Goal: Find specific page/section: Find specific page/section

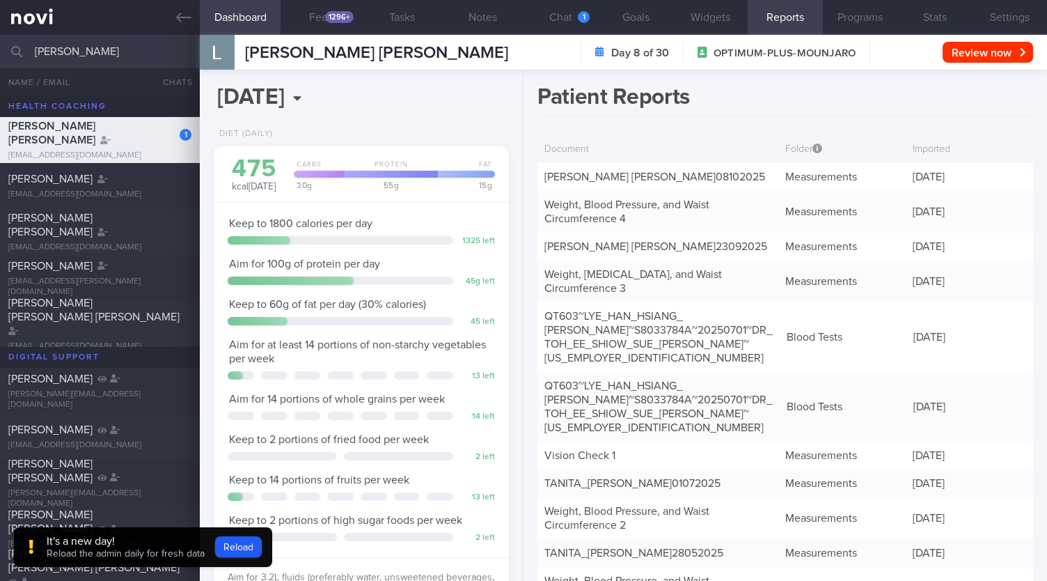
select select "9"
drag, startPoint x: 102, startPoint y: 56, endPoint x: 0, endPoint y: 48, distance: 102.7
click at [0, 48] on input "louis l" at bounding box center [523, 51] width 1047 height 33
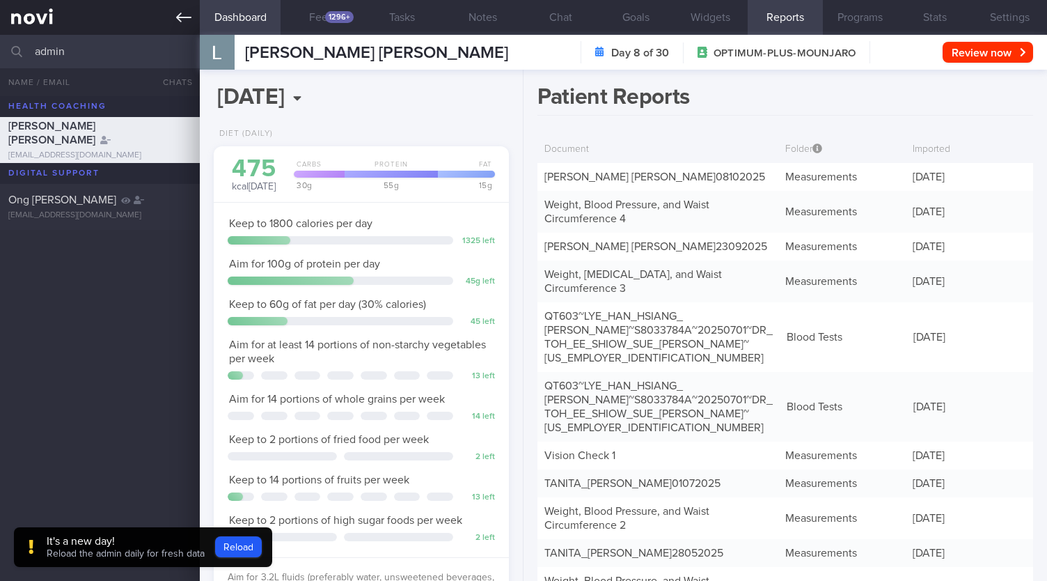
click at [189, 23] on icon at bounding box center [183, 17] width 15 height 15
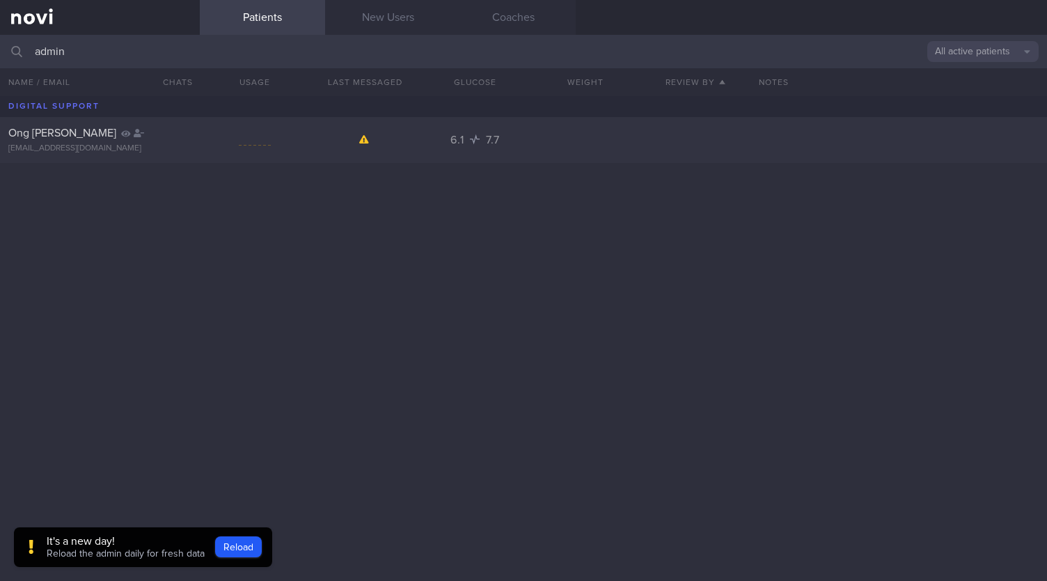
drag, startPoint x: 91, startPoint y: 56, endPoint x: 0, endPoint y: 45, distance: 92.0
click at [0, 45] on input "admin" at bounding box center [523, 51] width 1047 height 33
click at [241, 544] on button "Reload" at bounding box center [238, 546] width 47 height 21
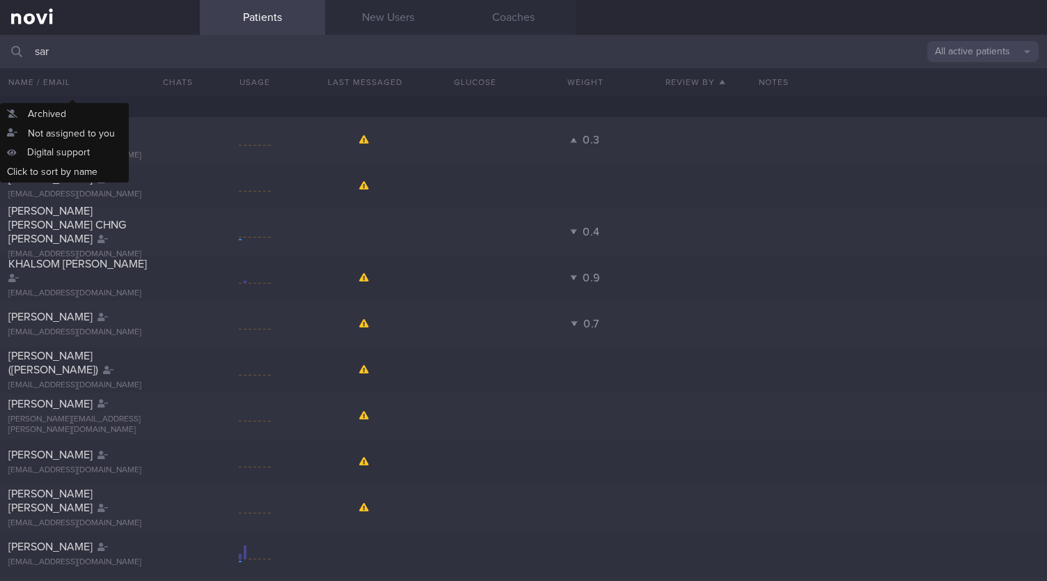
type input "[PERSON_NAME]"
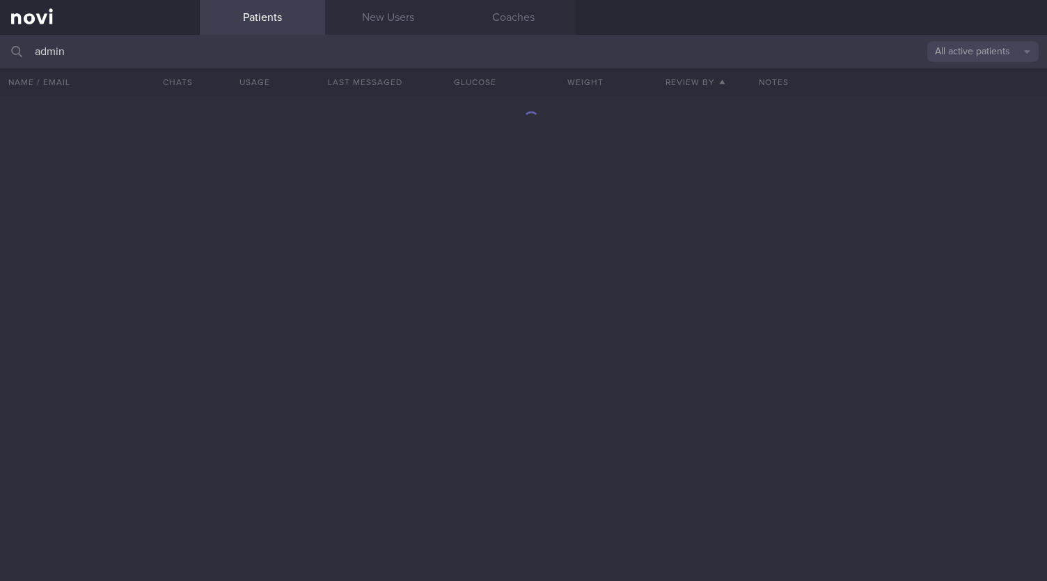
click at [274, 21] on link "Patients" at bounding box center [262, 17] width 125 height 35
drag, startPoint x: 158, startPoint y: 54, endPoint x: 0, endPoint y: 47, distance: 158.2
click at [0, 47] on input "admin" at bounding box center [523, 51] width 1047 height 33
click at [106, 65] on input "admin" at bounding box center [523, 51] width 1047 height 33
type input "a"
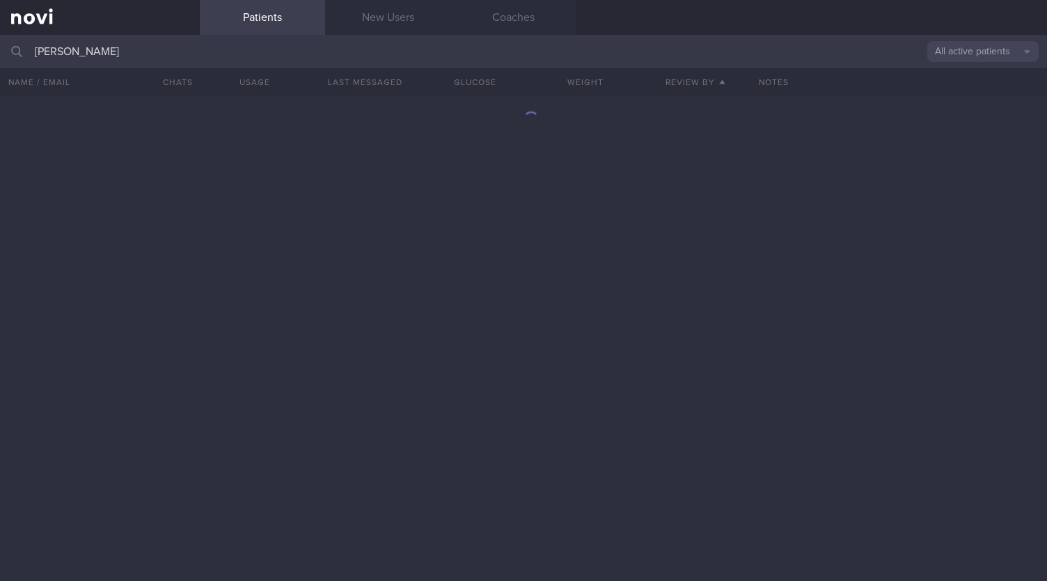
type input "[PERSON_NAME]"
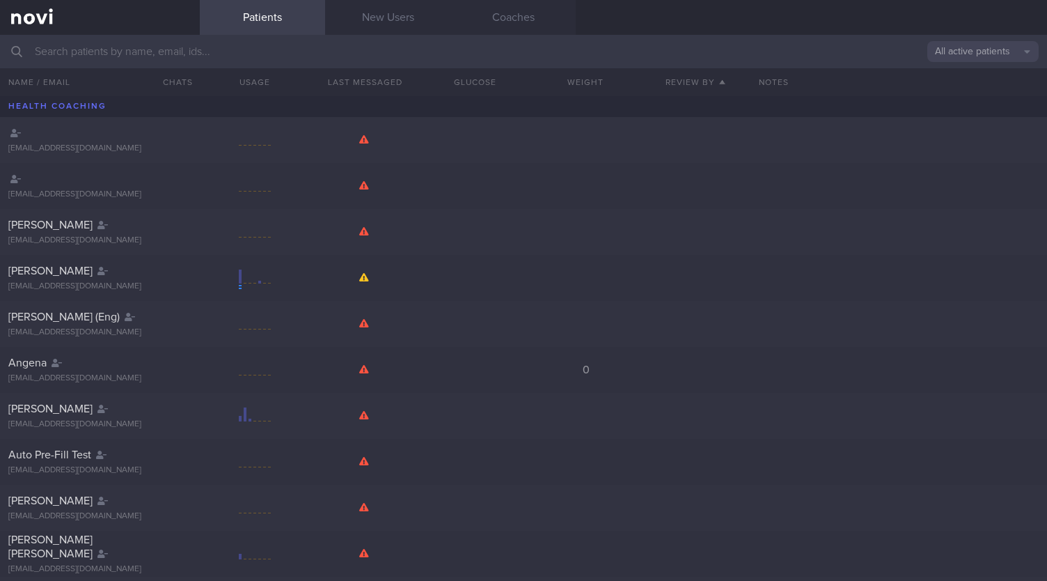
click at [129, 55] on input "text" at bounding box center [523, 51] width 1047 height 33
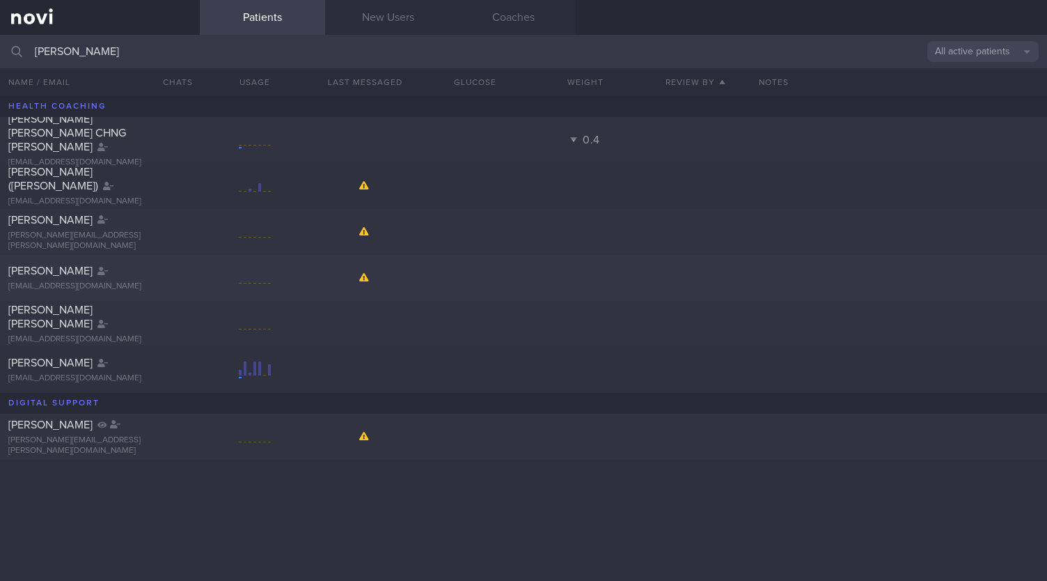
type input "[PERSON_NAME]"
click at [62, 269] on span "[PERSON_NAME]" at bounding box center [50, 270] width 84 height 11
select select "9"
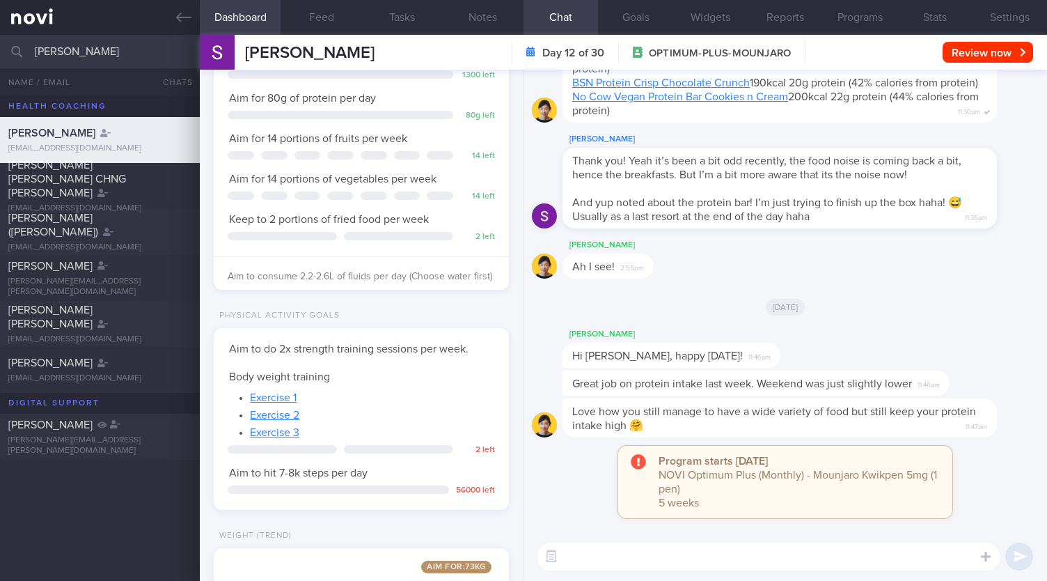
scroll to position [352, 0]
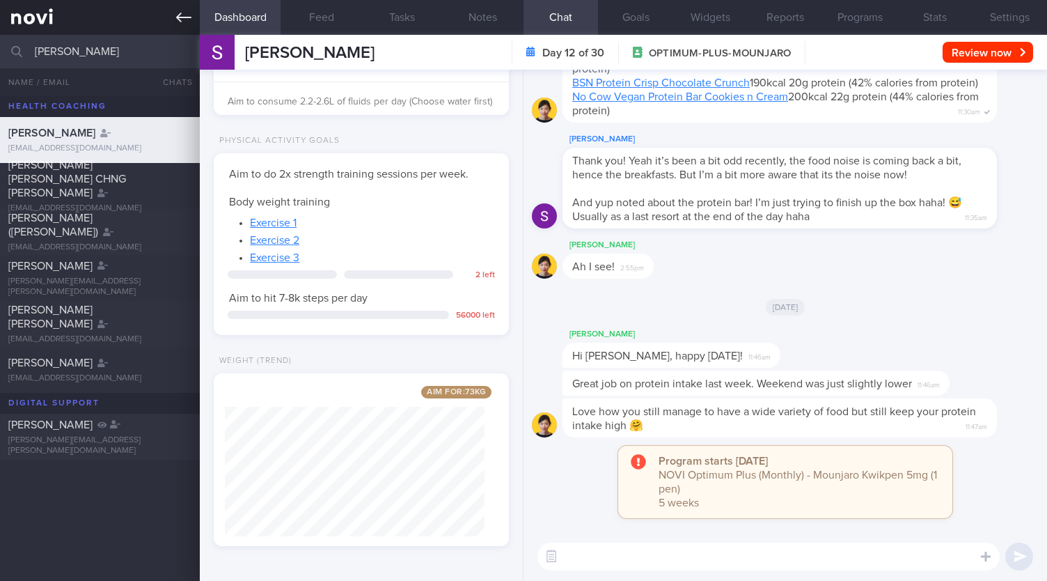
drag, startPoint x: 79, startPoint y: 54, endPoint x: 0, endPoint y: 30, distance: 82.2
click at [0, 30] on div "Patients New Users Coaches [PERSON_NAME] All active patients Assigned patients …" at bounding box center [523, 290] width 1047 height 581
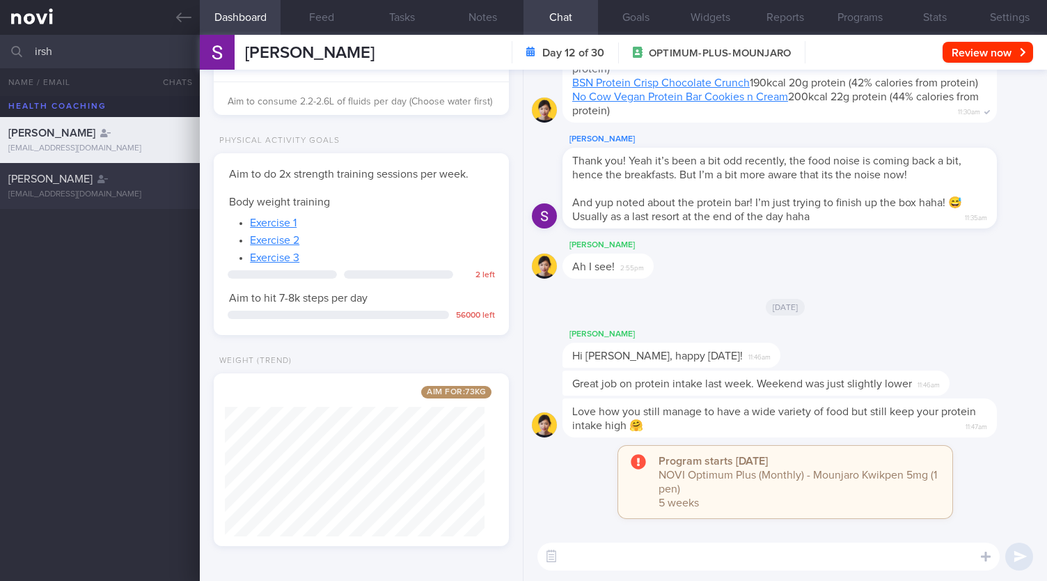
type input "irsh"
click at [56, 186] on div "[PERSON_NAME] [EMAIL_ADDRESS][DOMAIN_NAME]" at bounding box center [100, 186] width 200 height 28
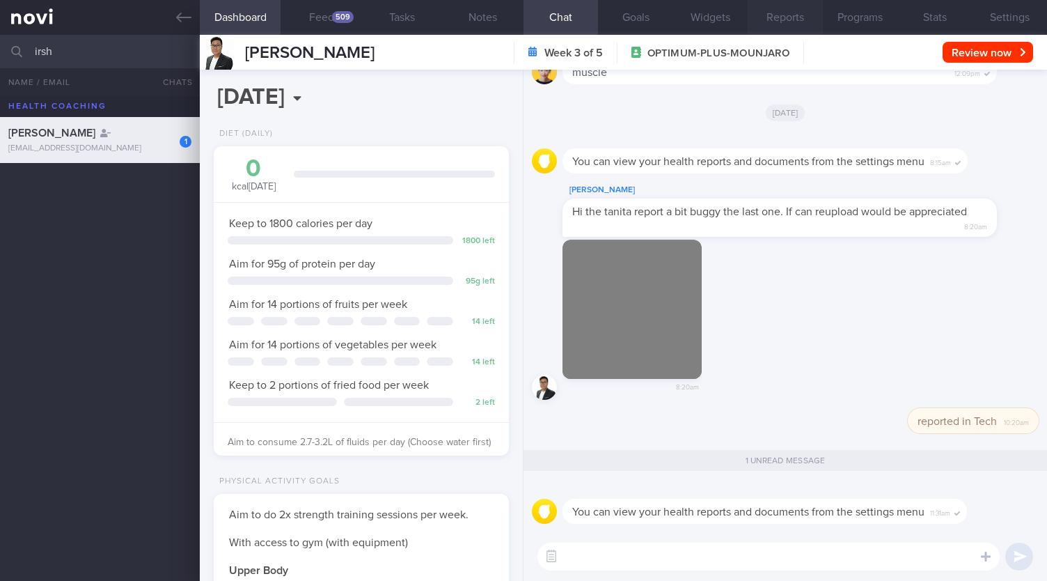
click at [798, 15] on button "Reports" at bounding box center [785, 17] width 74 height 35
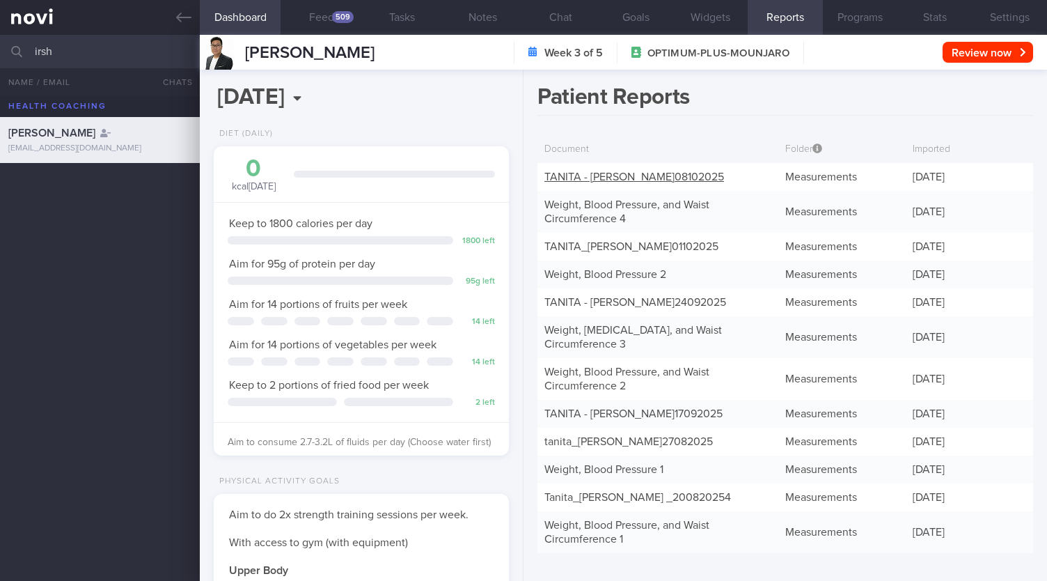
click at [700, 173] on link "TANITA - [PERSON_NAME] 08102025" at bounding box center [634, 176] width 180 height 11
click at [568, 21] on button "Chat" at bounding box center [561, 17] width 74 height 35
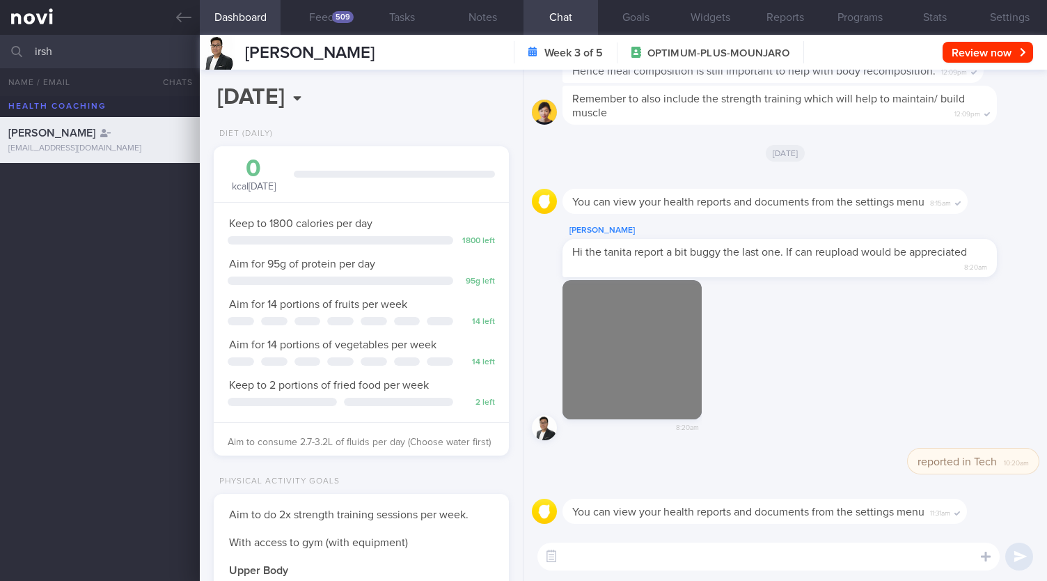
scroll to position [278, 0]
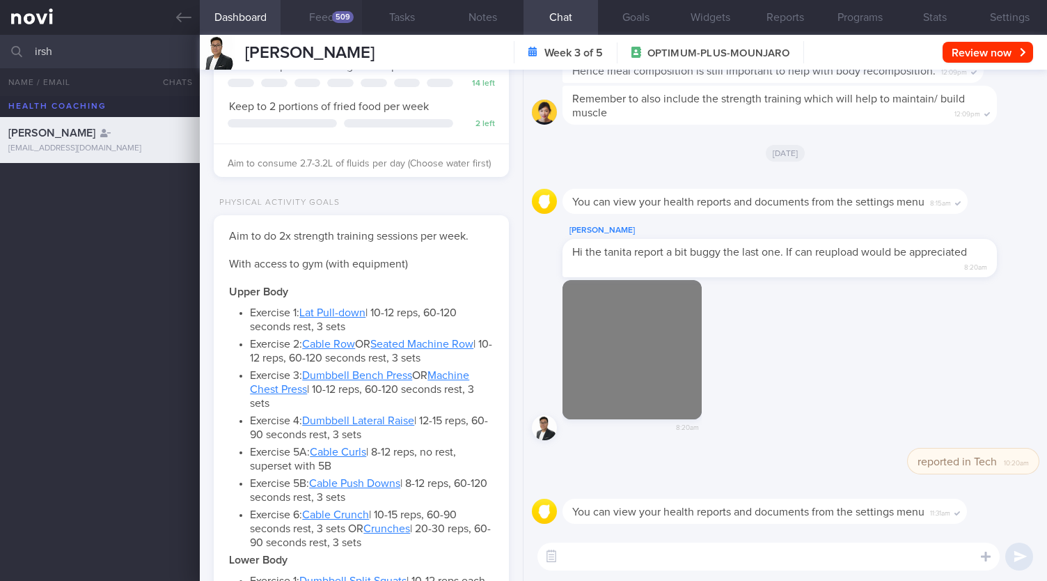
click at [313, 19] on button "Feed 509" at bounding box center [321, 17] width 81 height 35
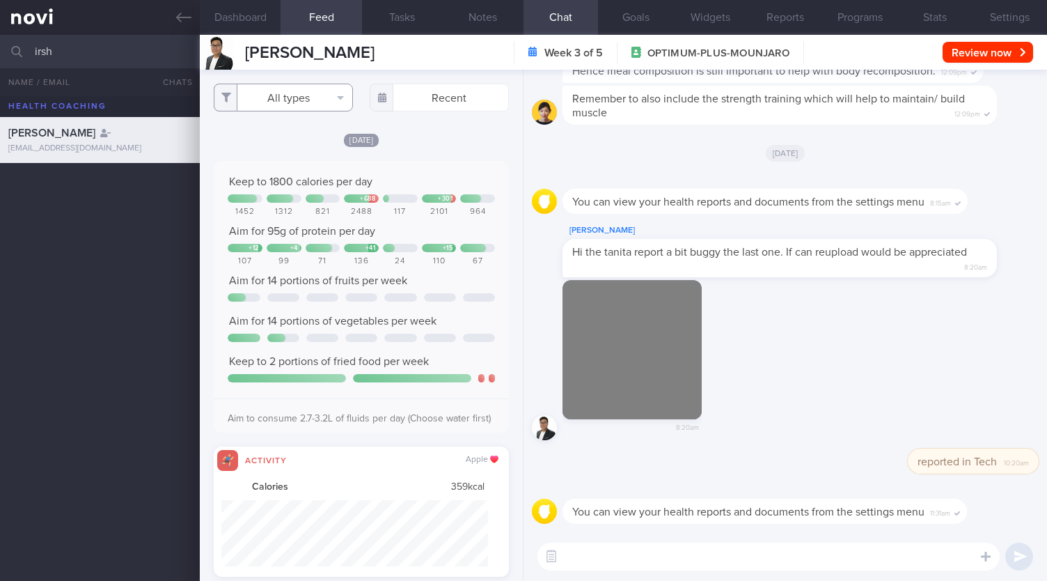
click at [280, 94] on button "All types" at bounding box center [283, 98] width 139 height 28
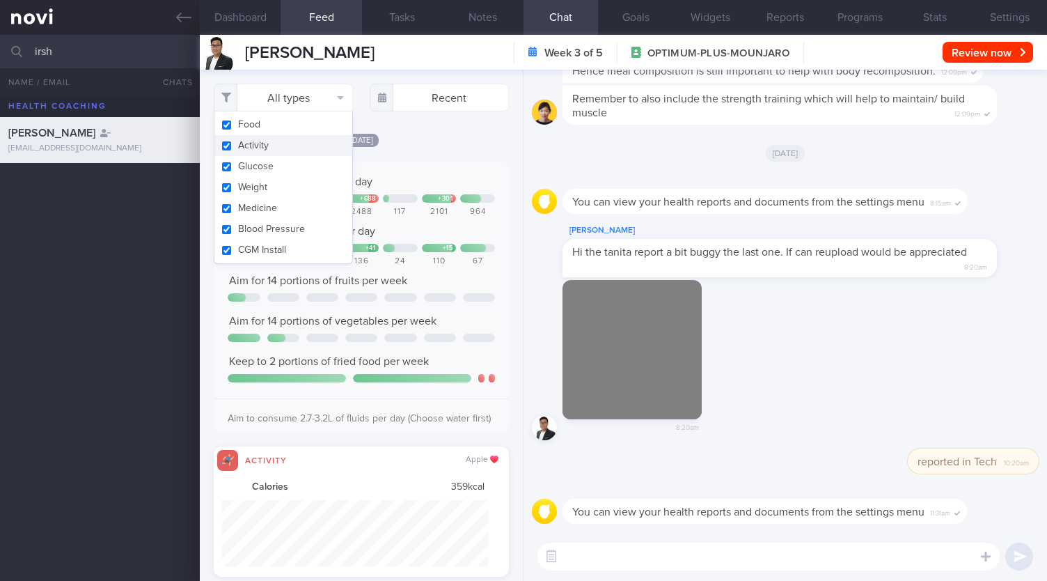
click at [275, 146] on button "Activity" at bounding box center [283, 145] width 138 height 21
checkbox input "false"
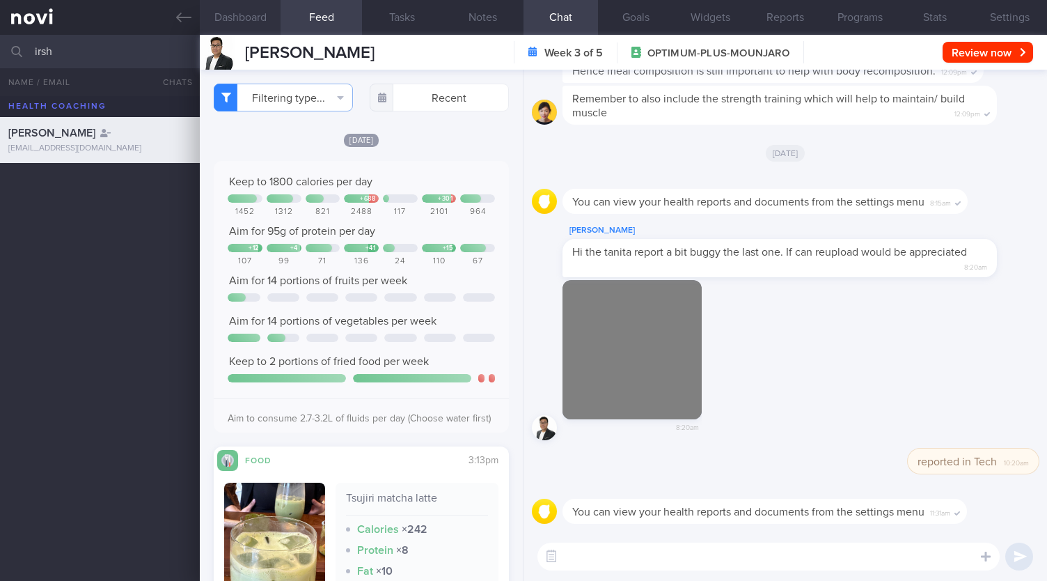
click at [236, 1] on button "Dashboard" at bounding box center [240, 17] width 81 height 35
